Goal: Task Accomplishment & Management: Use online tool/utility

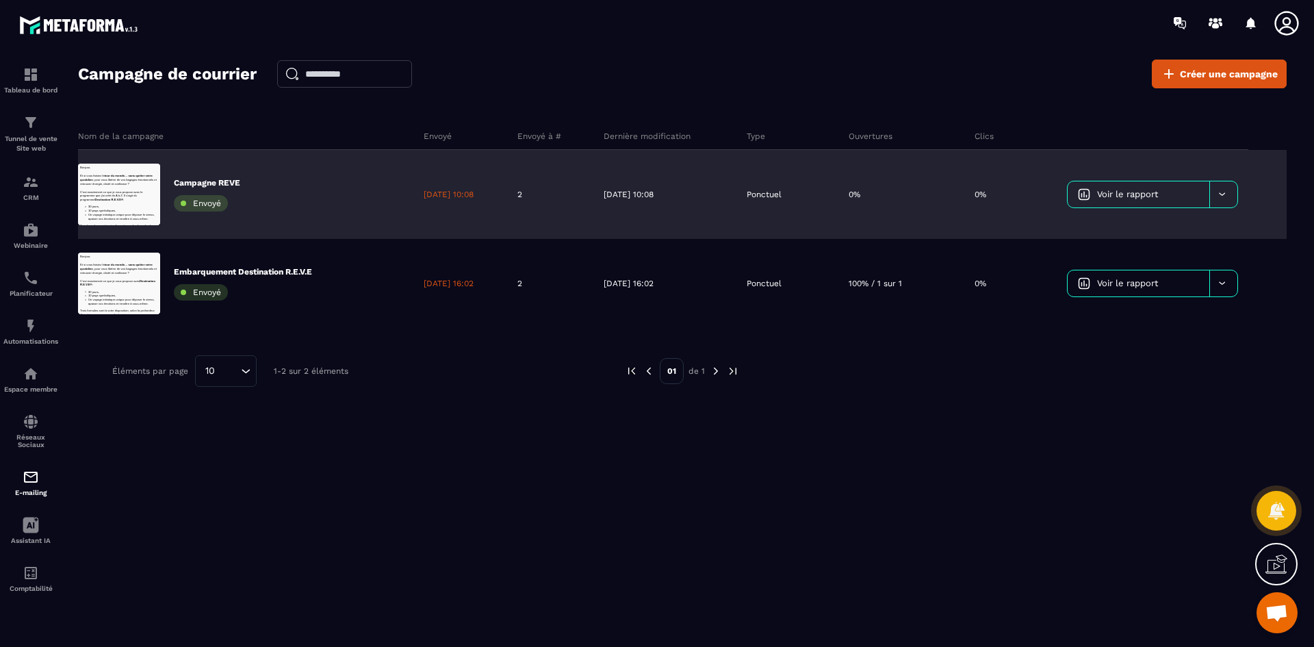
click at [1232, 194] on div at bounding box center [1223, 194] width 28 height 26
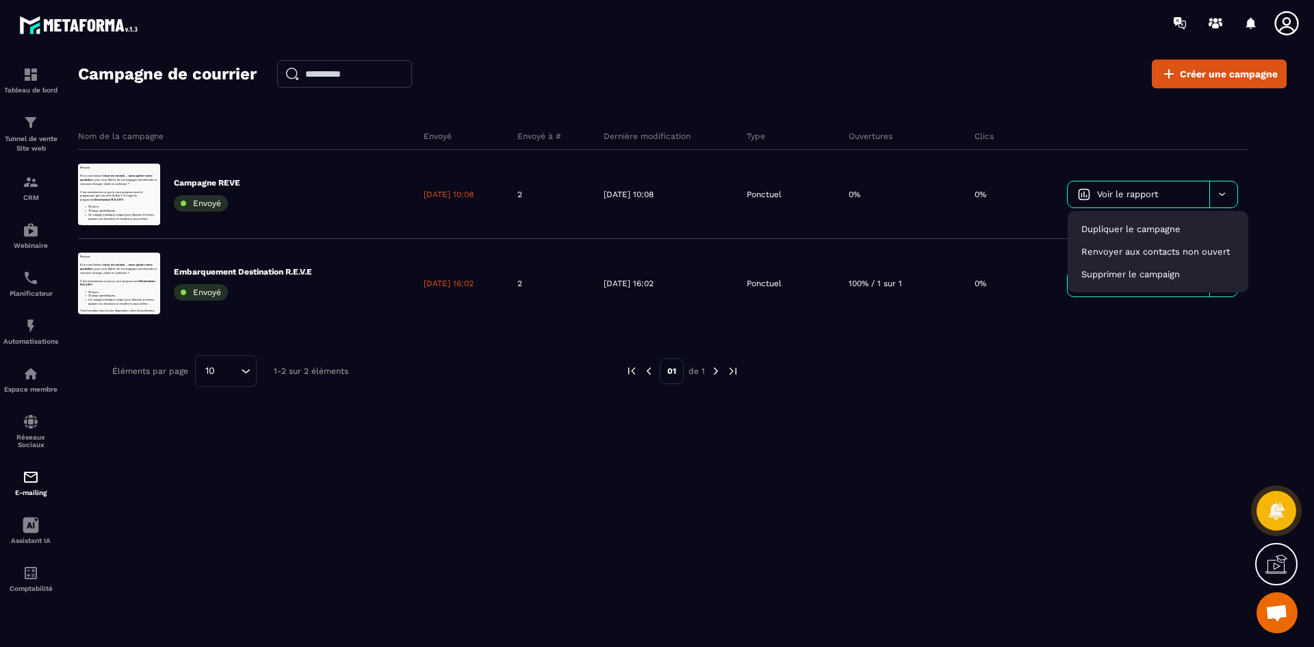
click at [589, 441] on div "Nom de la campagne Envoyé Envoyé à # Dernière modification Type Ouvertures Clic…" at bounding box center [682, 290] width 1208 height 363
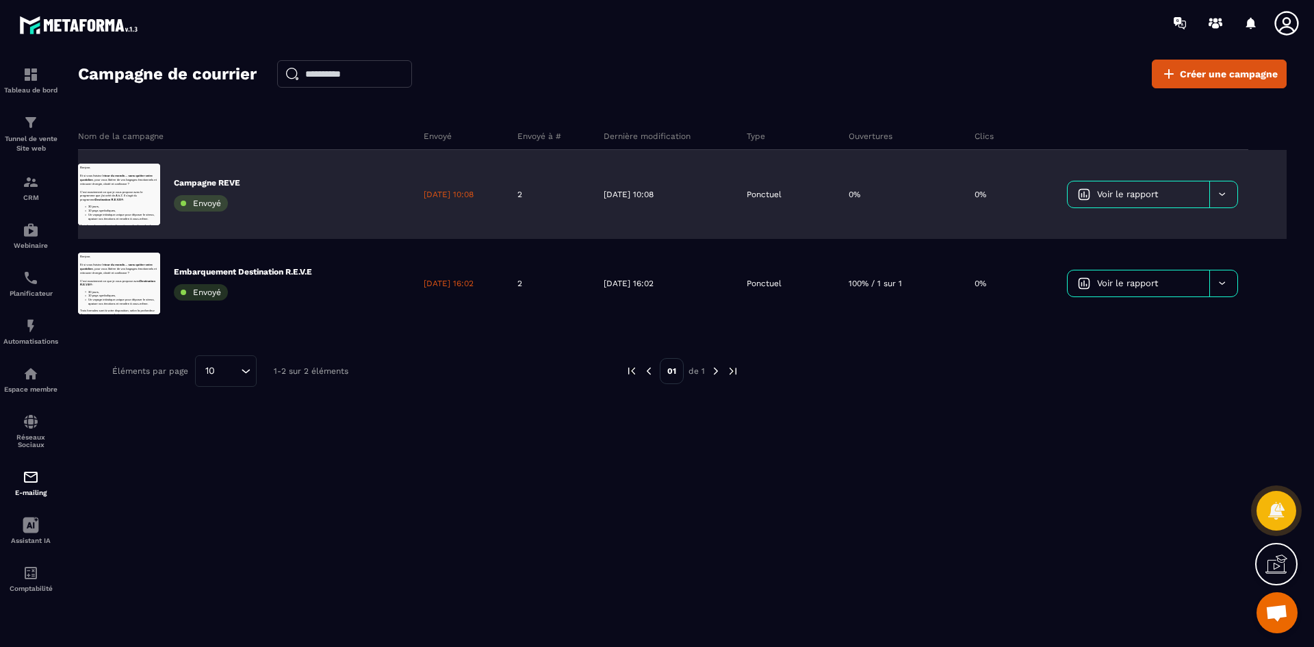
click at [1225, 189] on icon at bounding box center [1222, 194] width 10 height 10
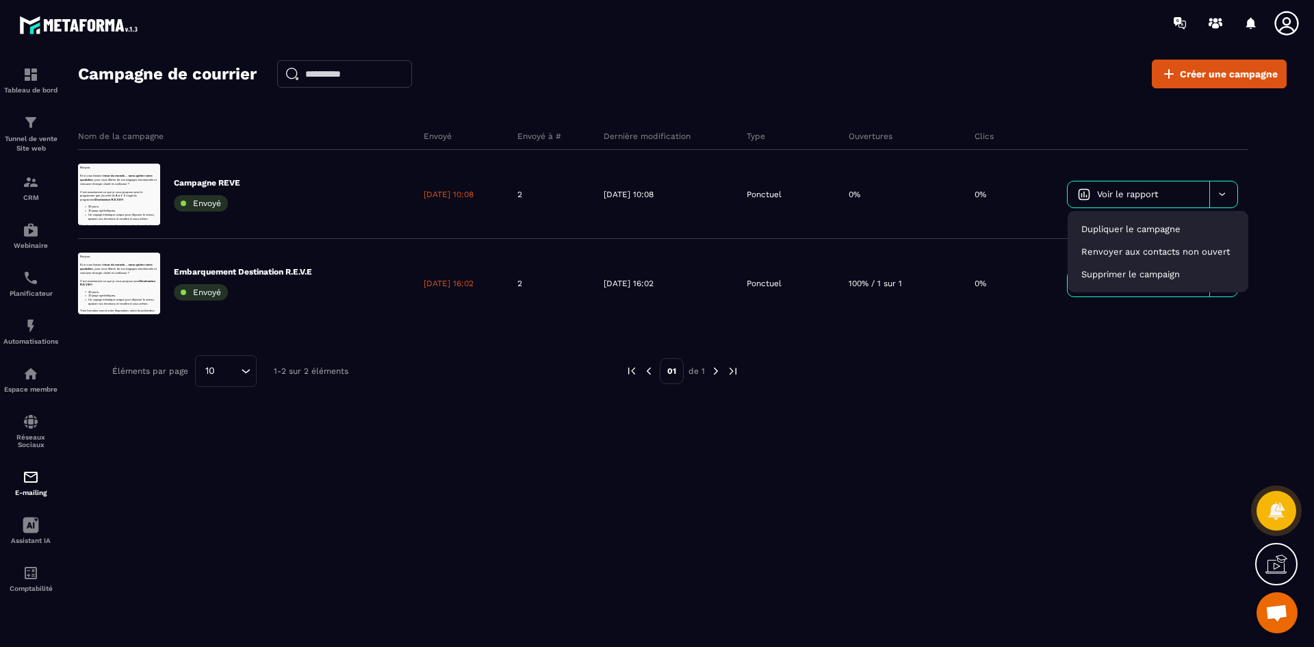
click at [1032, 450] on div "Nom de la campagne Envoyé Envoyé à # Dernière modification Type Ouvertures Clic…" at bounding box center [682, 290] width 1208 height 363
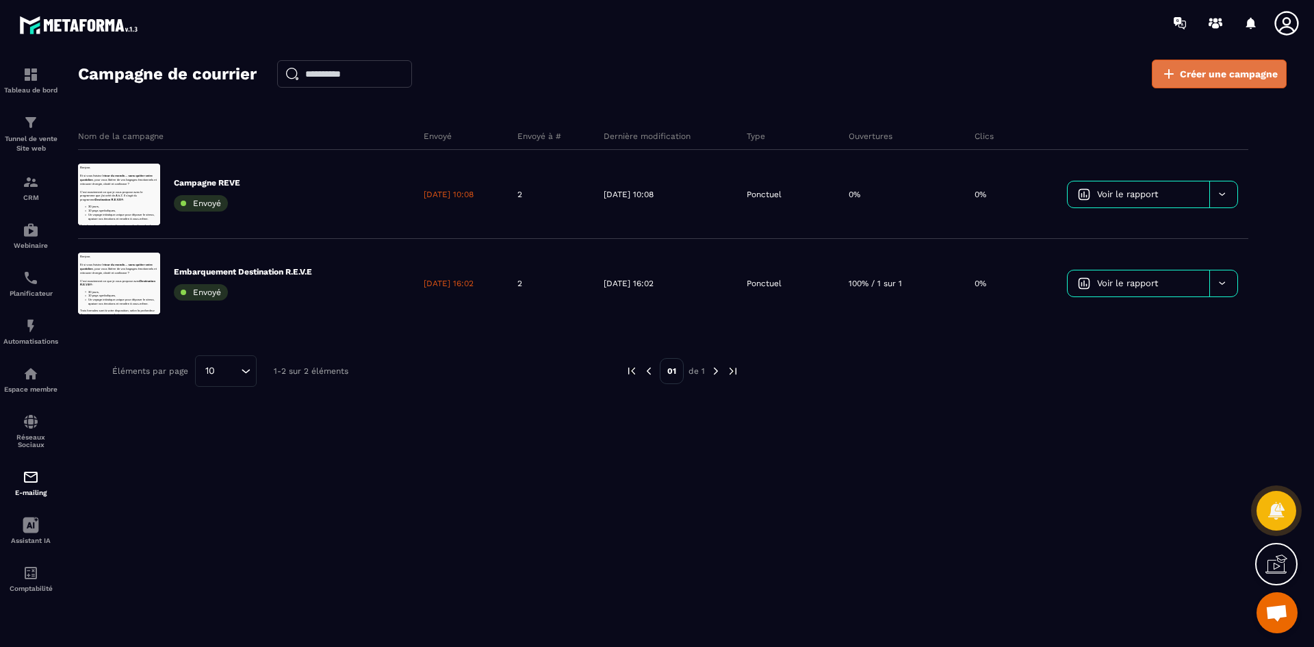
click at [1212, 70] on span "Créer une campagne" at bounding box center [1229, 74] width 98 height 14
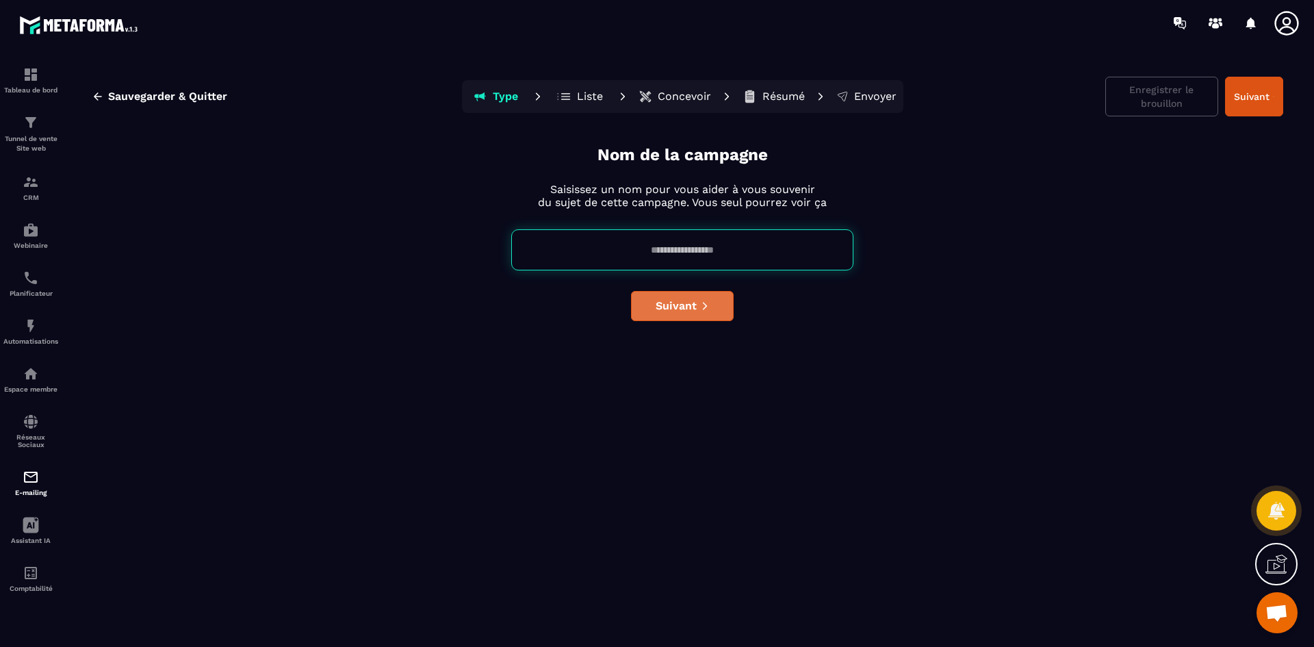
click at [687, 312] on span "Suivant" at bounding box center [675, 306] width 41 height 14
click at [681, 248] on input at bounding box center [682, 249] width 342 height 41
type input "****"
click at [712, 313] on button "Suivant" at bounding box center [682, 306] width 103 height 30
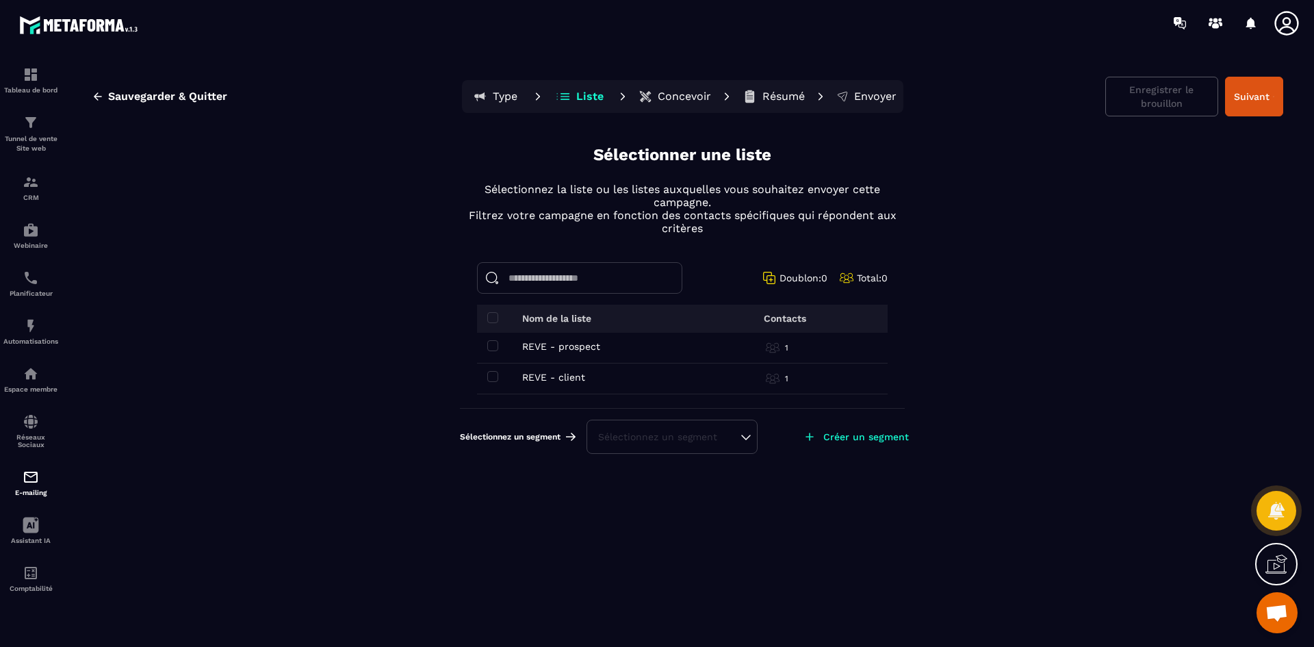
click at [498, 346] on div "REVE - prospect REVE - prospect" at bounding box center [589, 346] width 205 height 11
click at [488, 343] on span at bounding box center [492, 345] width 11 height 11
click at [491, 378] on span at bounding box center [492, 376] width 11 height 11
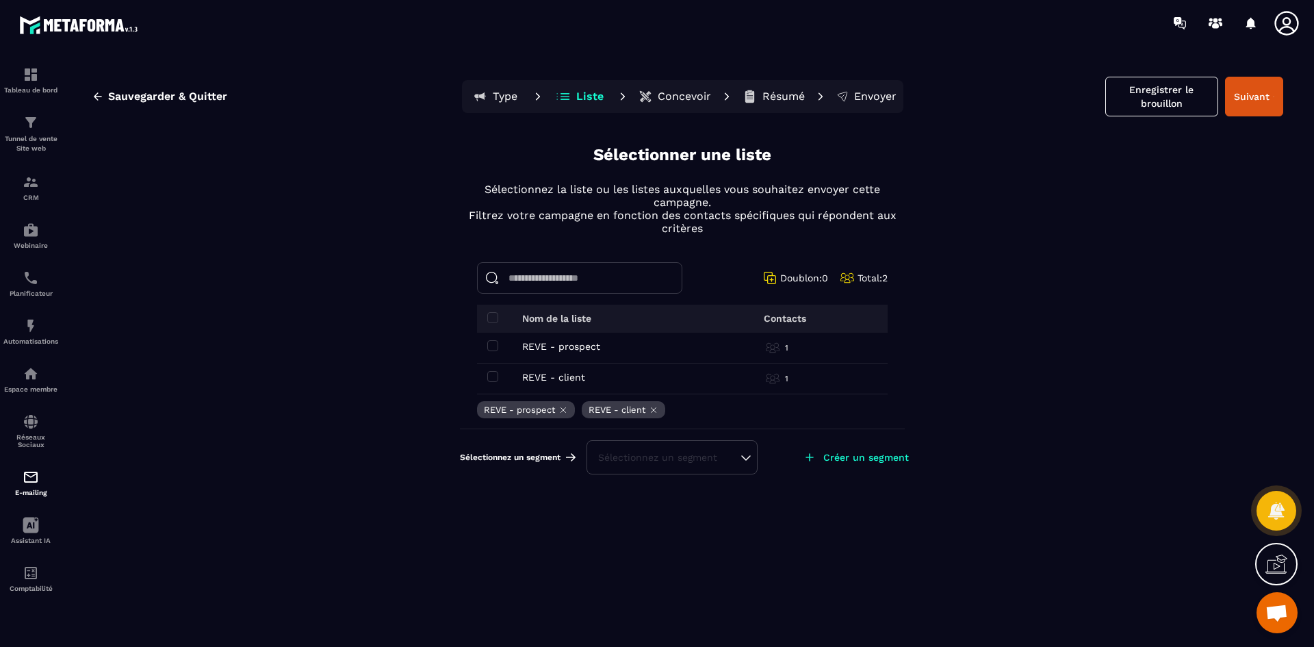
click at [734, 458] on div "Sélectionnez un segment" at bounding box center [672, 457] width 148 height 14
click at [1047, 283] on div "Sauvegarder & Quitter Type Liste Concevoir Résumé Envoyer Enregistrer le brouil…" at bounding box center [682, 359] width 1236 height 599
click at [743, 452] on div "Sélectionnez un segment" at bounding box center [672, 457] width 148 height 14
click at [727, 536] on div "Sauvegarder & Quitter Type Liste Concevoir Résumé Envoyer Enregistrer le brouil…" at bounding box center [682, 359] width 1236 height 599
click at [1169, 101] on button "Enregistrer le brouillon" at bounding box center [1161, 97] width 113 height 40
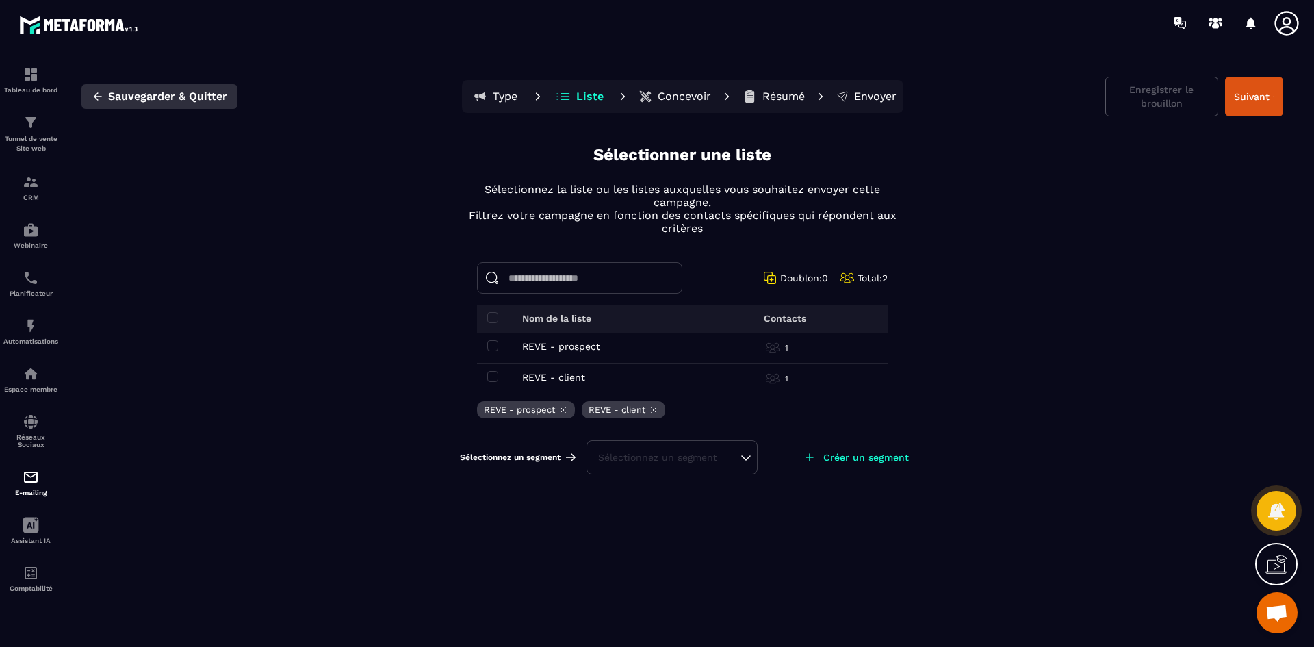
click at [192, 98] on span "Sauvegarder & Quitter" at bounding box center [167, 97] width 119 height 14
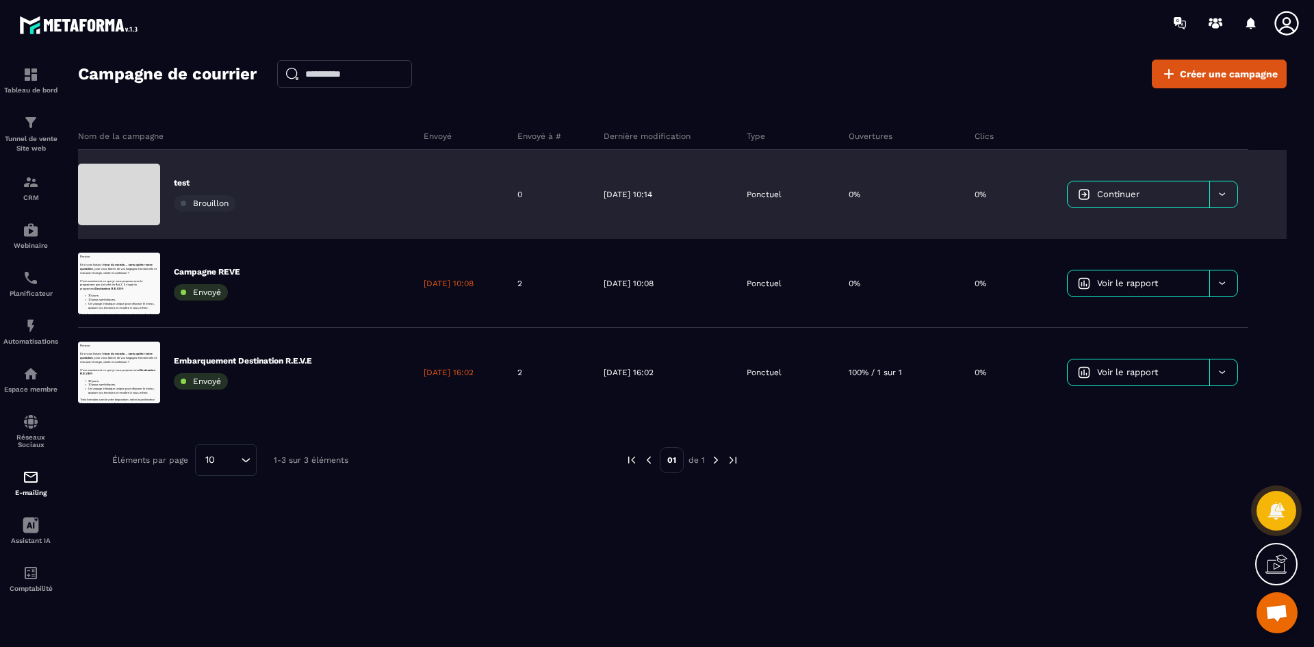
click at [1126, 190] on span "Continuer" at bounding box center [1118, 194] width 42 height 10
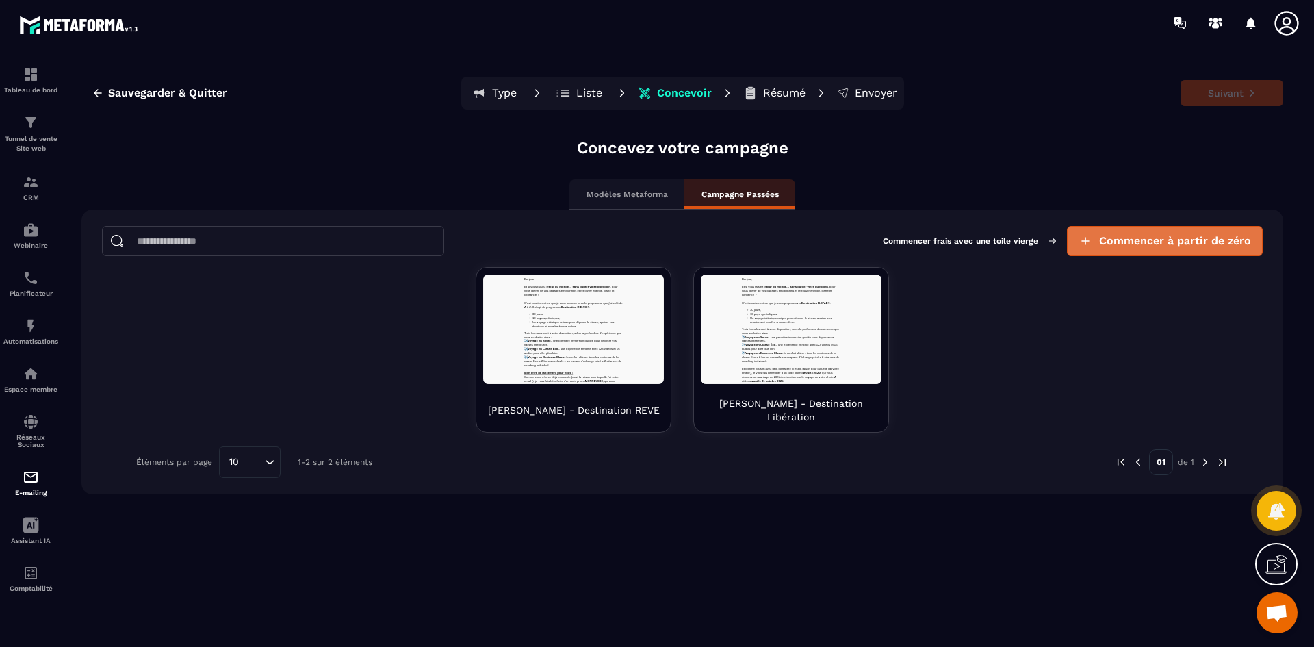
click at [1178, 231] on button "Commencer à partir de zéro" at bounding box center [1165, 241] width 196 height 30
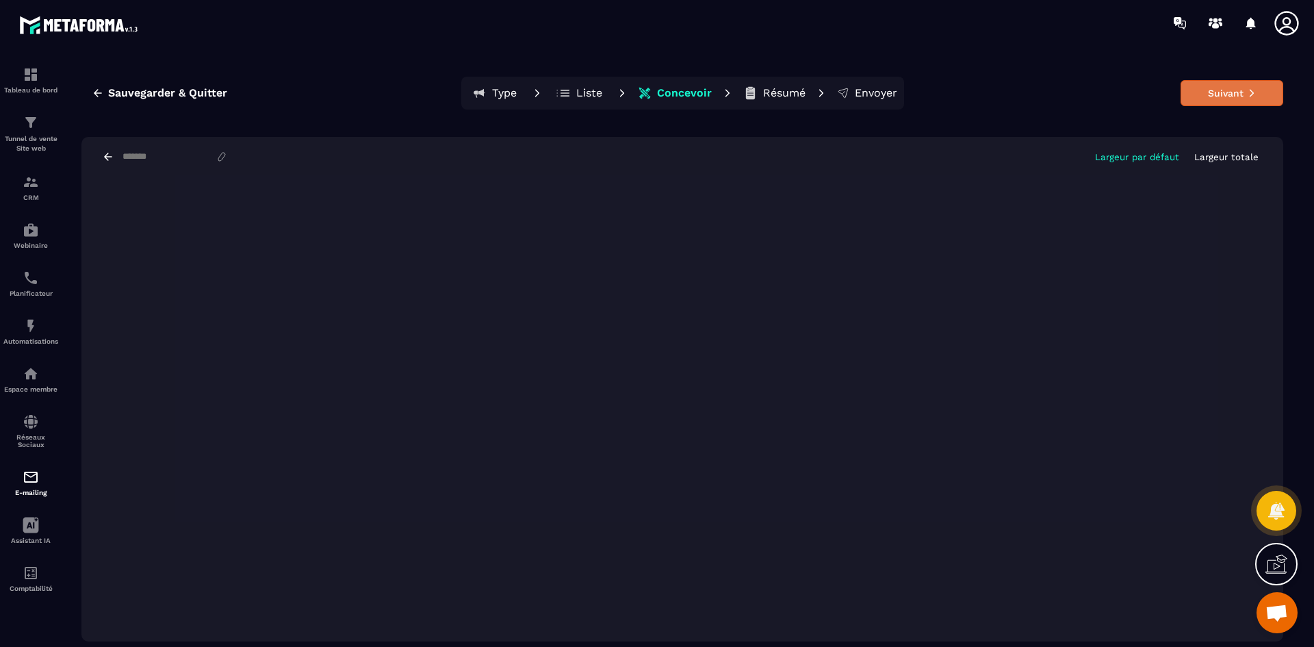
click at [1251, 95] on icon at bounding box center [1252, 93] width 10 height 10
click at [146, 157] on input at bounding box center [168, 157] width 94 height 12
type input "****"
click at [1236, 84] on button "Suivant" at bounding box center [1231, 93] width 103 height 26
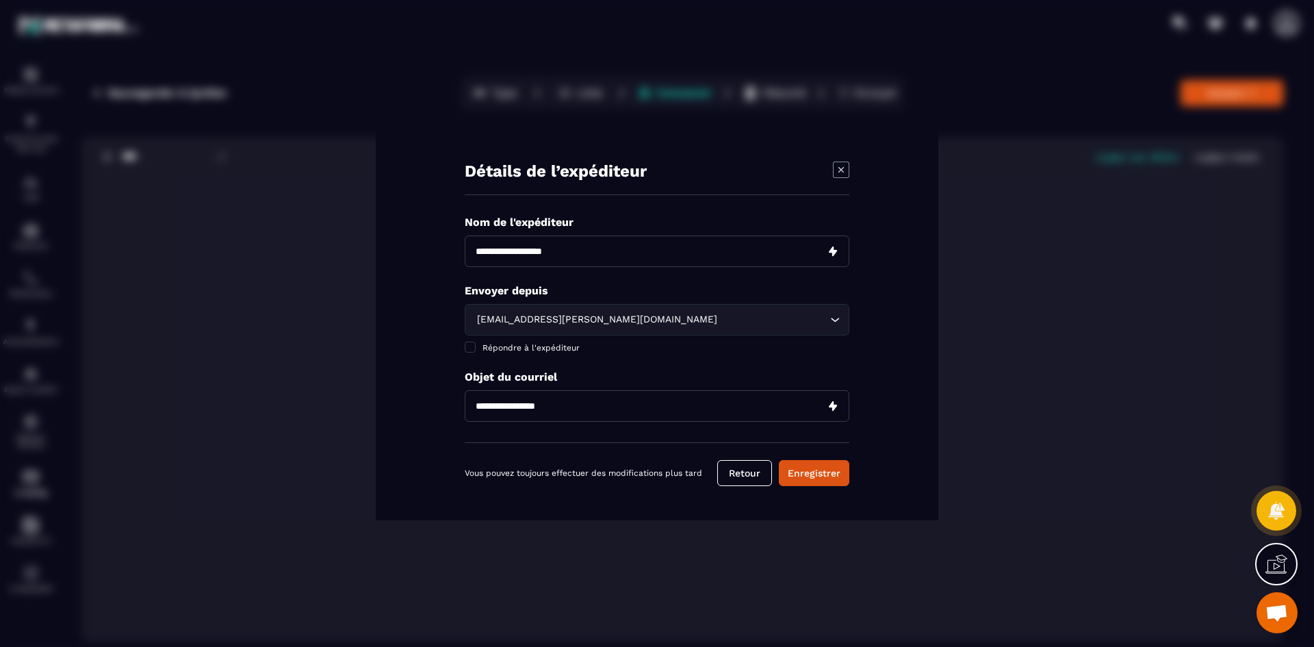
click at [538, 249] on input "Modal window" at bounding box center [657, 250] width 385 height 31
type input "**********"
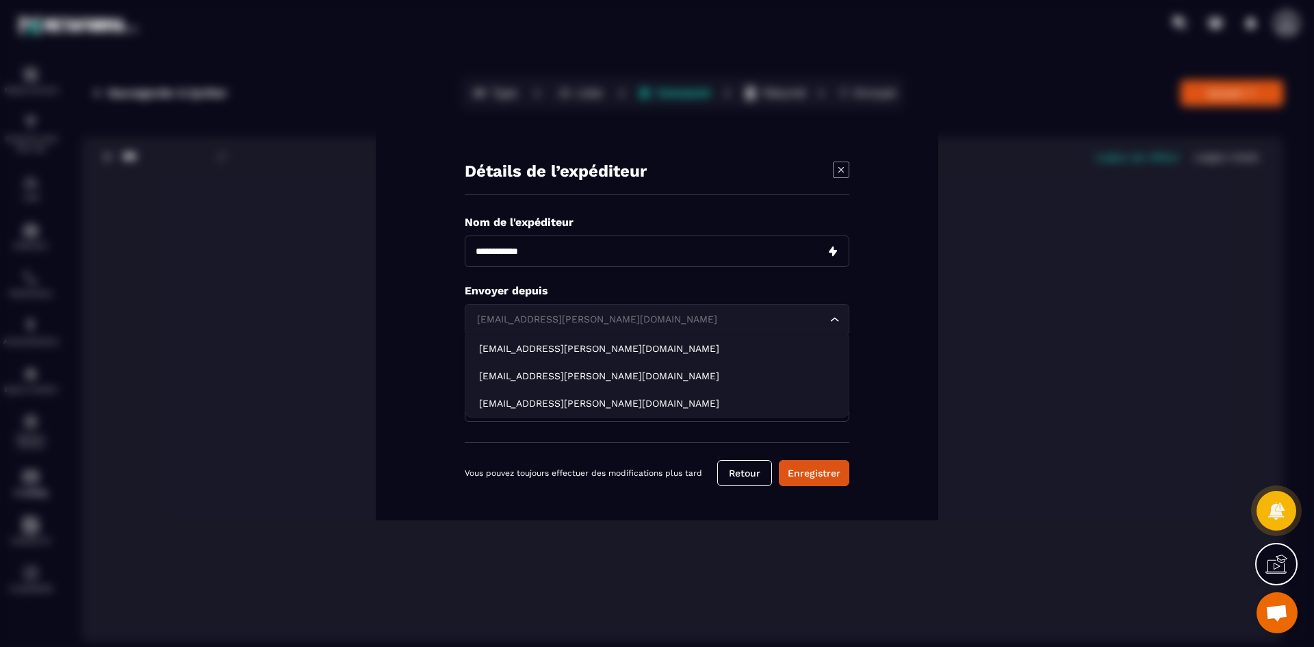
click at [593, 315] on div "[EMAIL_ADDRESS][PERSON_NAME][DOMAIN_NAME]" at bounding box center [650, 319] width 356 height 15
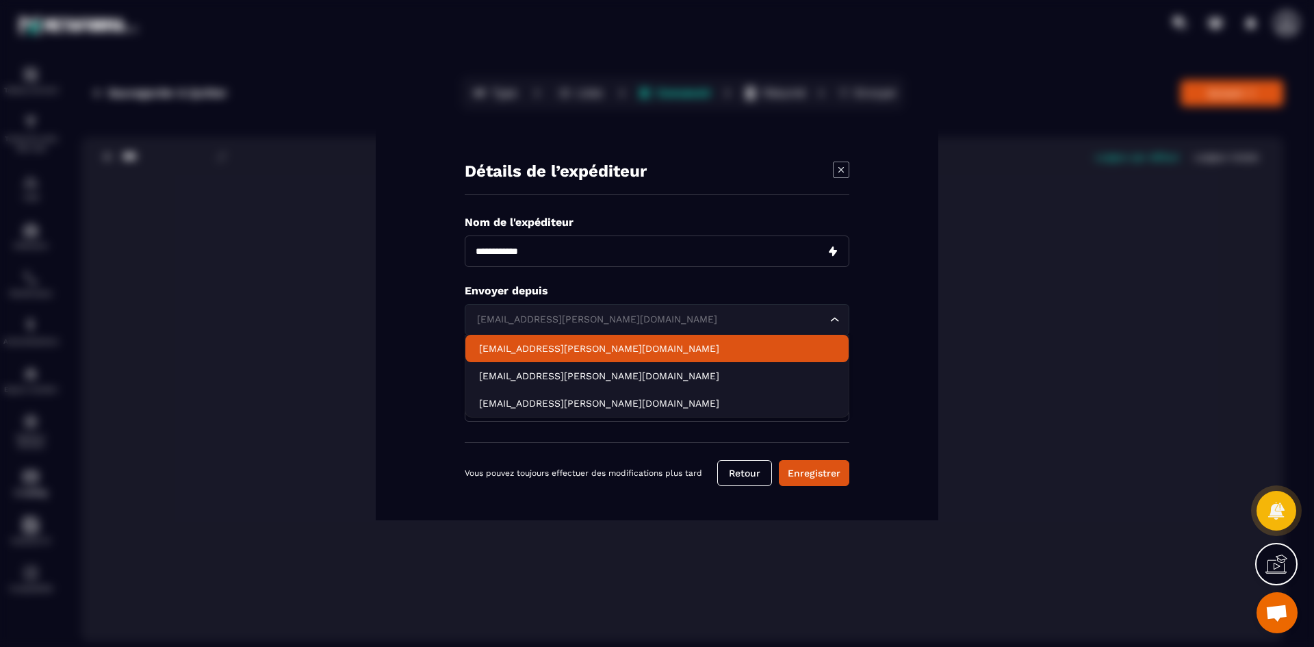
click at [406, 317] on div "Détails de l’expéditeur Nom de l'expéditeur Envoyer depuis [EMAIL_ADDRESS][PERS…" at bounding box center [657, 323] width 562 height 393
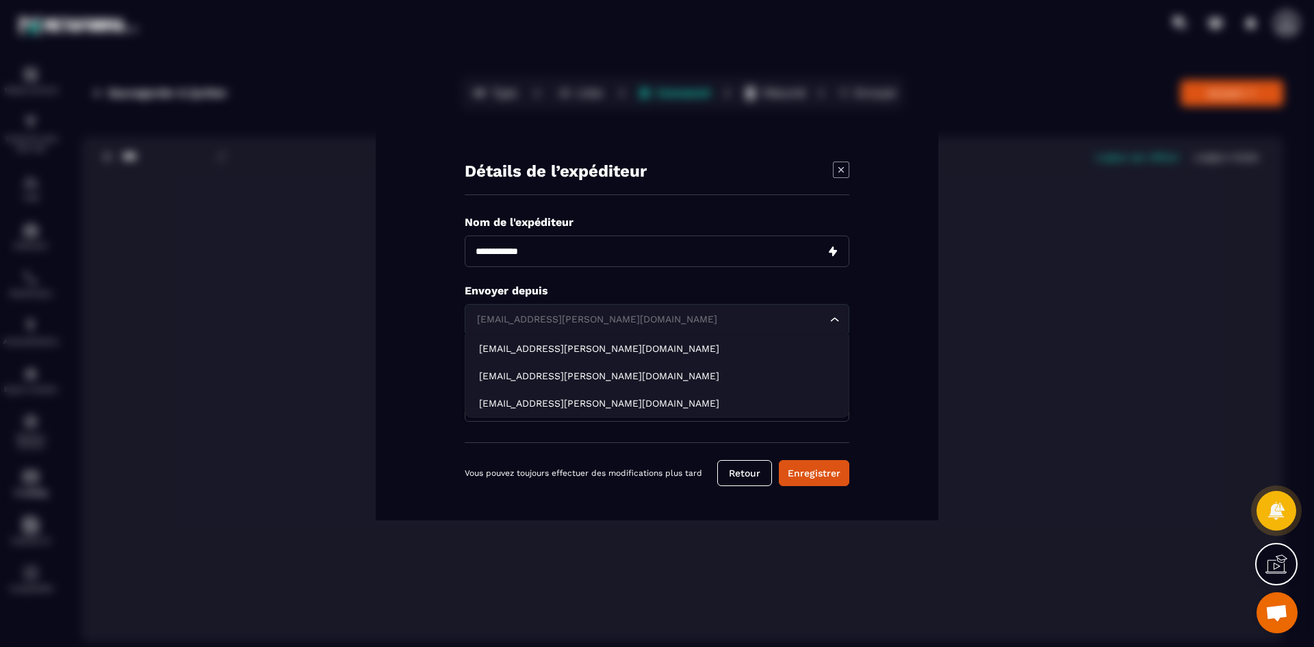
click at [525, 321] on div "[EMAIL_ADDRESS][PERSON_NAME][DOMAIN_NAME]" at bounding box center [650, 319] width 356 height 15
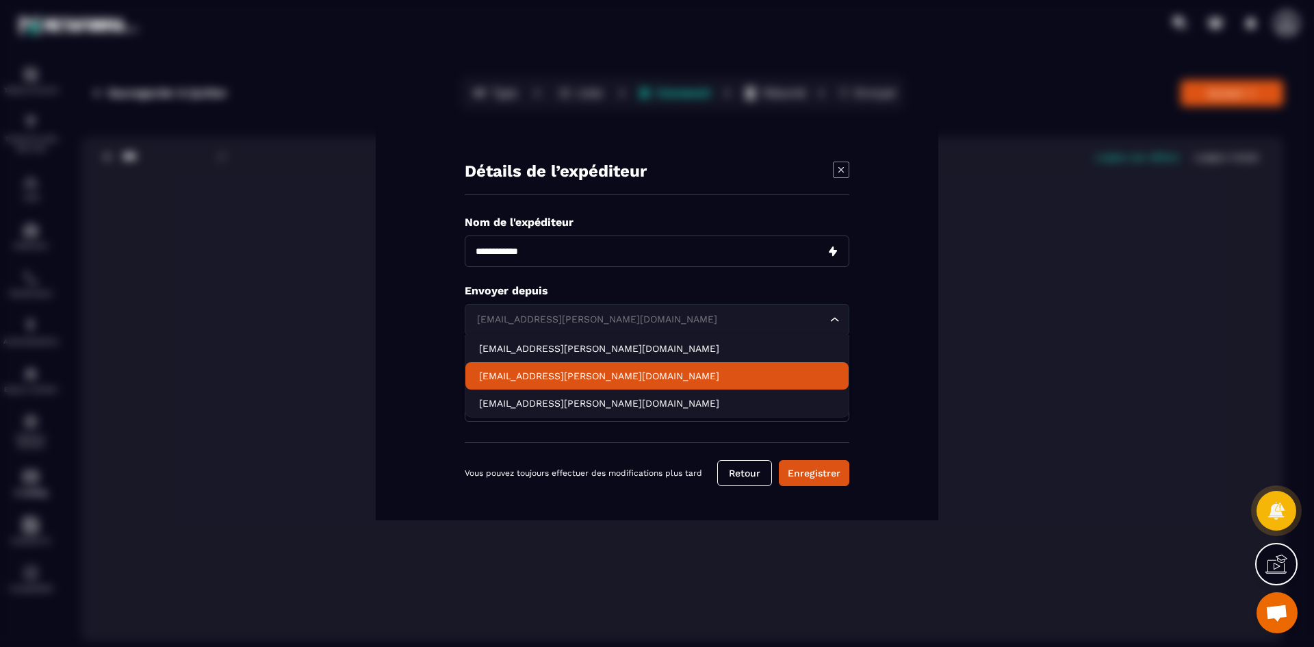
click at [555, 376] on p "[EMAIL_ADDRESS][PERSON_NAME][DOMAIN_NAME]" at bounding box center [657, 376] width 356 height 14
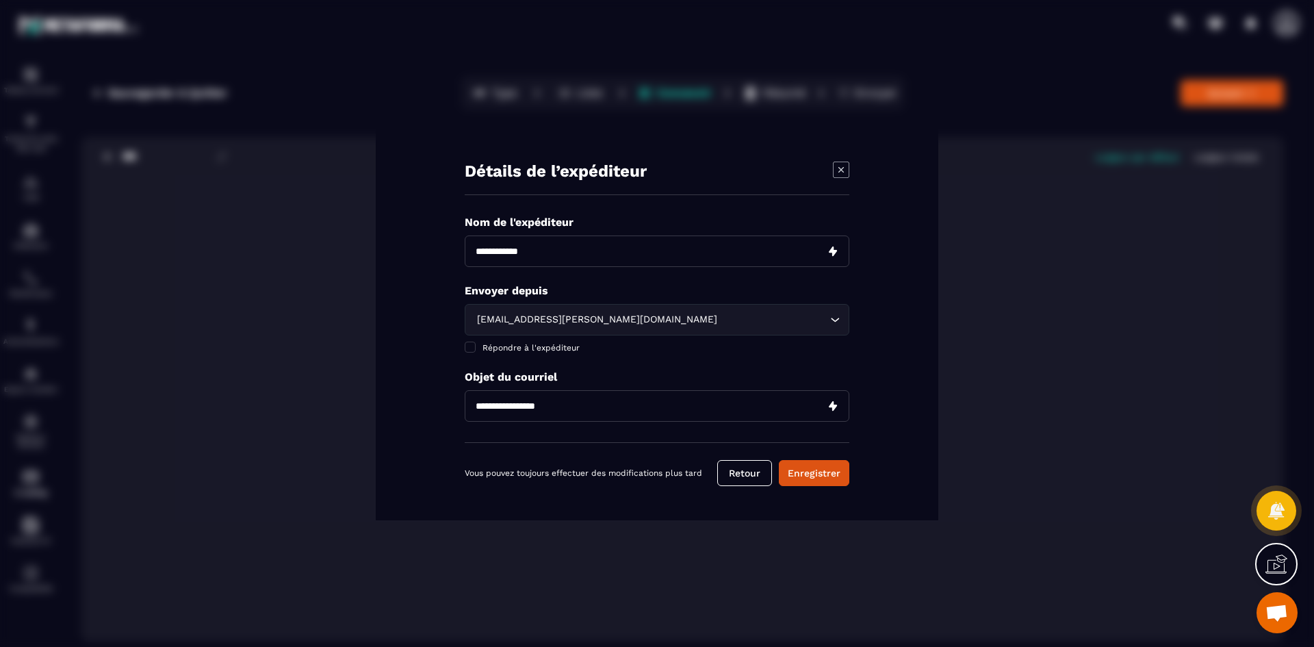
click at [526, 406] on input "Modal window" at bounding box center [657, 405] width 385 height 31
type input "****"
click at [806, 478] on button "Enregistrer" at bounding box center [814, 473] width 70 height 26
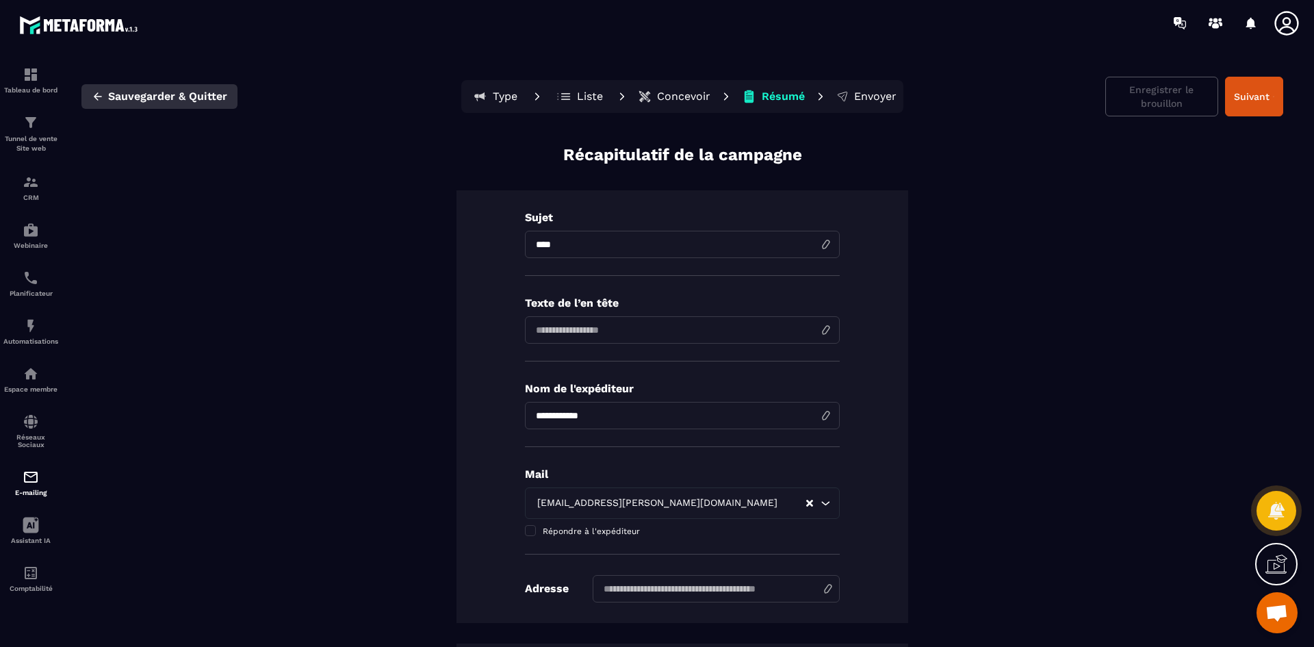
click at [196, 95] on span "Sauvegarder & Quitter" at bounding box center [167, 97] width 119 height 14
click at [632, 589] on input at bounding box center [716, 588] width 247 height 27
click at [654, 588] on input at bounding box center [716, 588] width 247 height 27
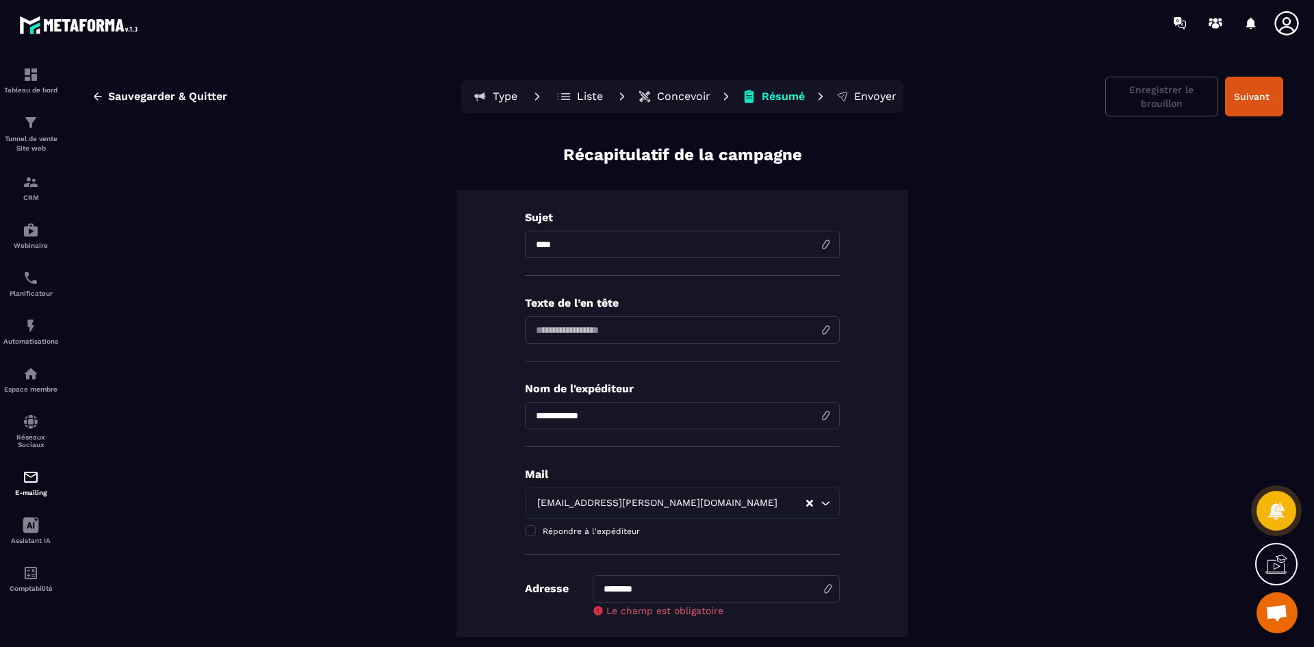
type input "********"
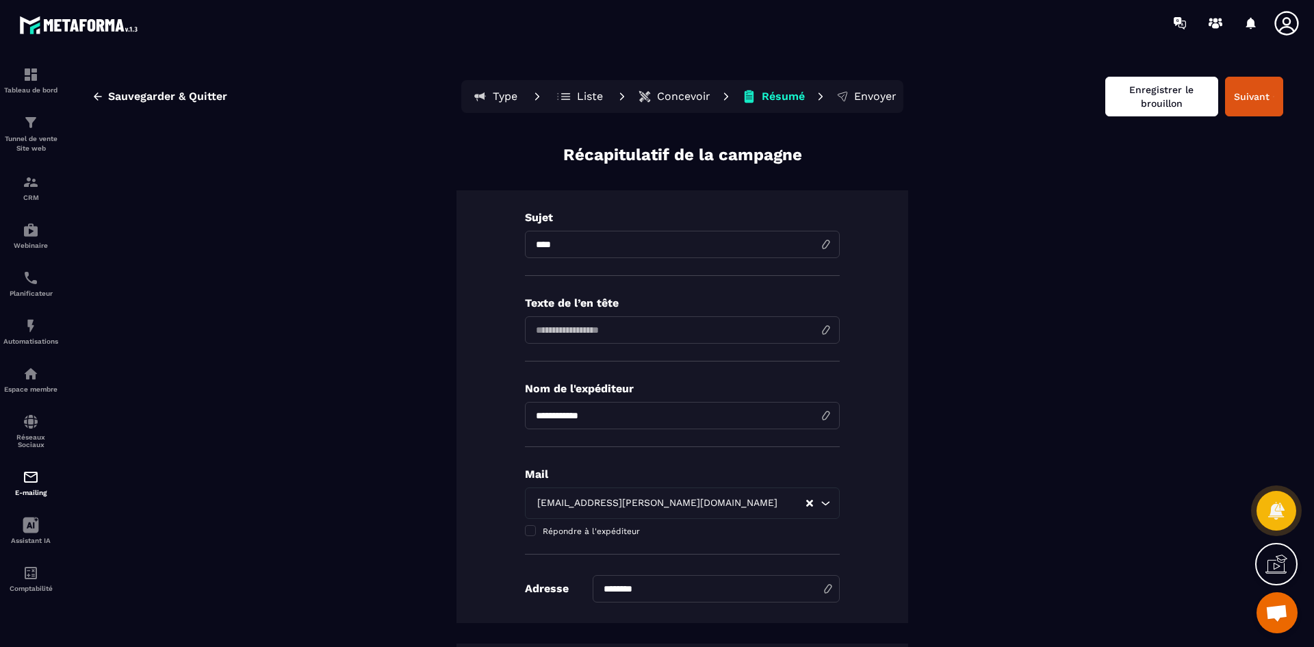
click at [1171, 101] on button "Enregistrer le brouillon" at bounding box center [1161, 97] width 113 height 40
click at [190, 92] on span "Sauvegarder & Quitter" at bounding box center [167, 97] width 119 height 14
